Goal: Download file/media

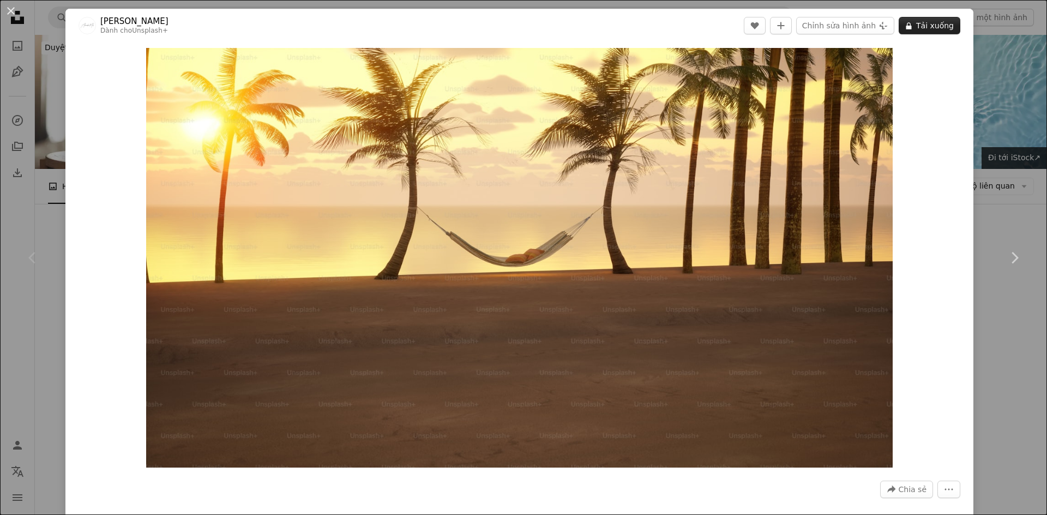
drag, startPoint x: 0, startPoint y: 0, endPoint x: 916, endPoint y: 28, distance: 916.3
click at [916, 28] on font "Tải xuống" at bounding box center [935, 25] width 38 height 9
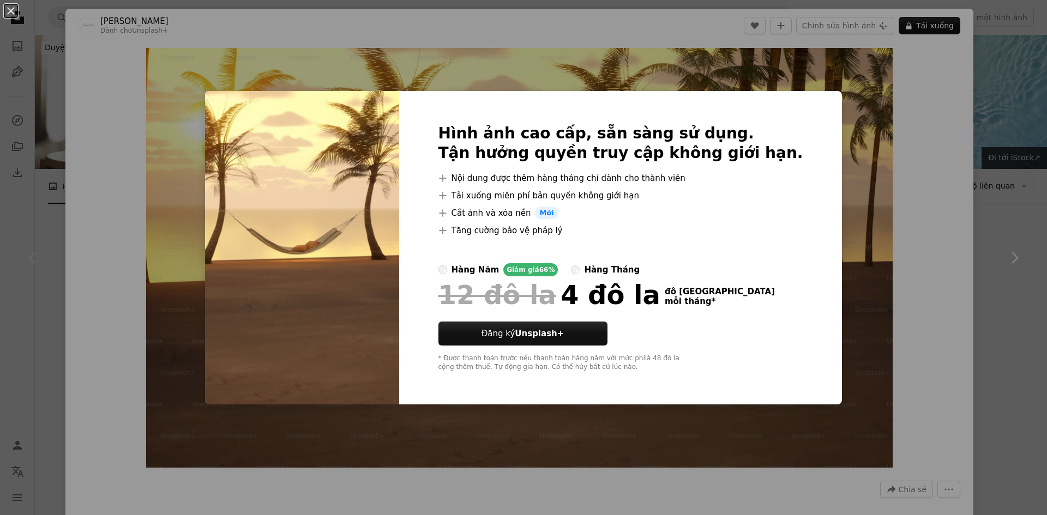
click at [996, 236] on div "An X shape Hình ảnh cao cấp, sẵn sàng sử dụng. Tận hưởng quyền truy cập không g…" at bounding box center [523, 257] width 1047 height 515
click at [996, 236] on link "Chevron right" at bounding box center [1013, 258] width 65 height 105
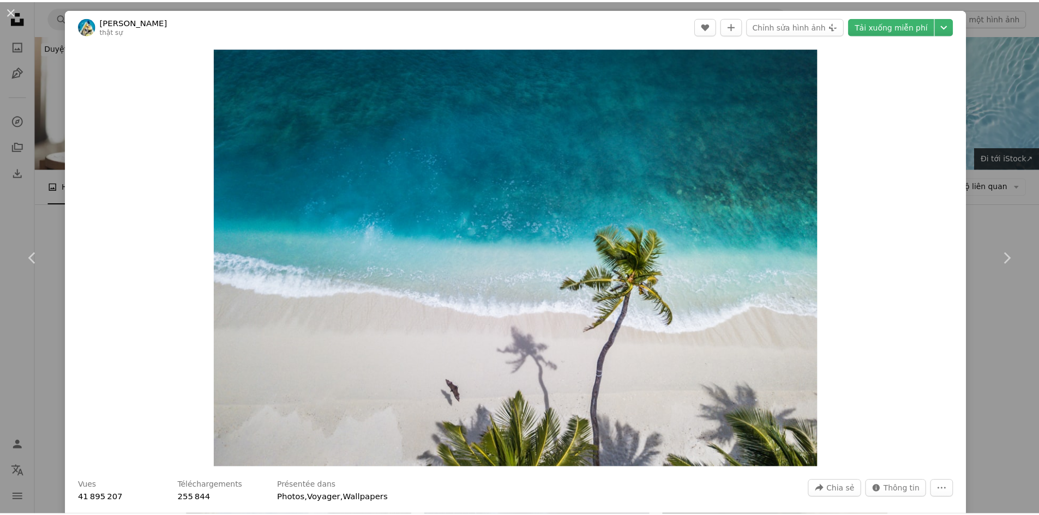
scroll to position [451, 0]
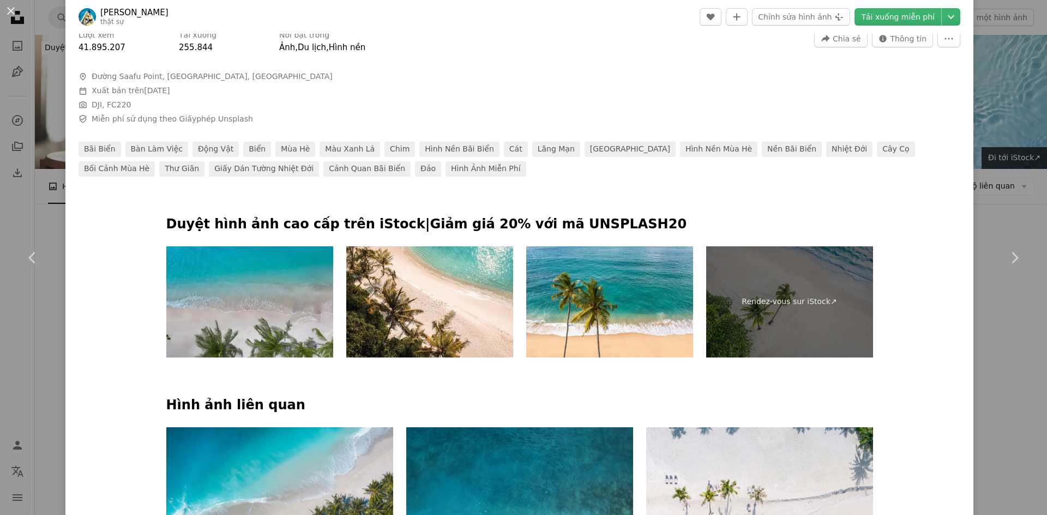
click at [992, 172] on div "An X shape Chevron left Chevron right [PERSON_NAME] thật sự A heart A plus sign…" at bounding box center [523, 257] width 1047 height 515
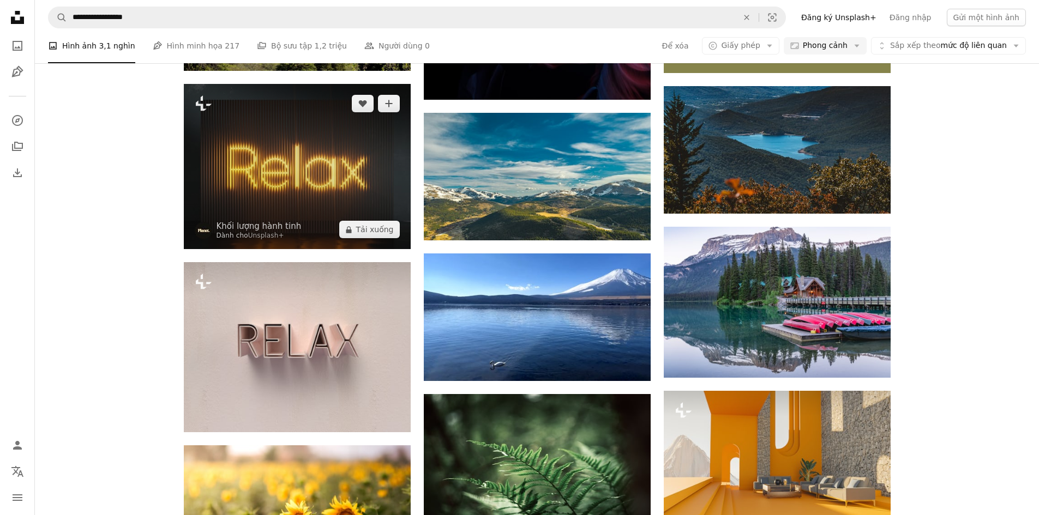
scroll to position [545, 0]
